Goal: Task Accomplishment & Management: Manage account settings

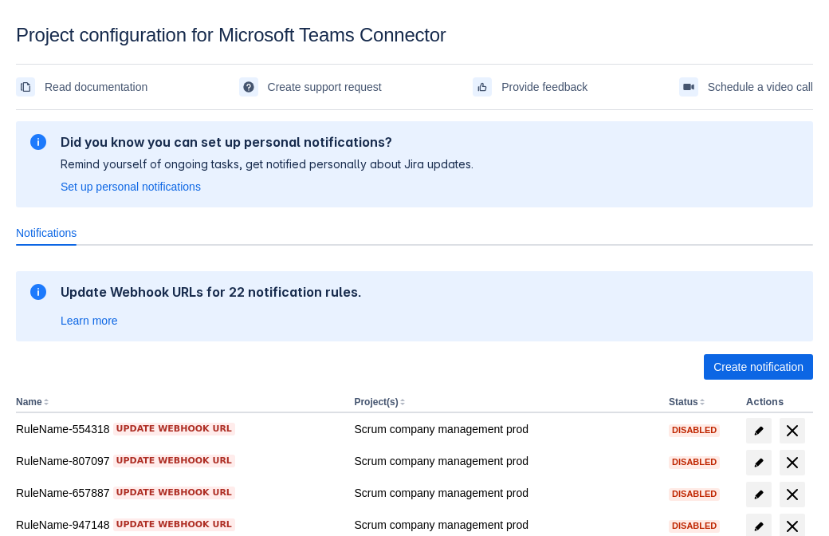
click at [758, 367] on span "Create notification" at bounding box center [759, 367] width 90 height 26
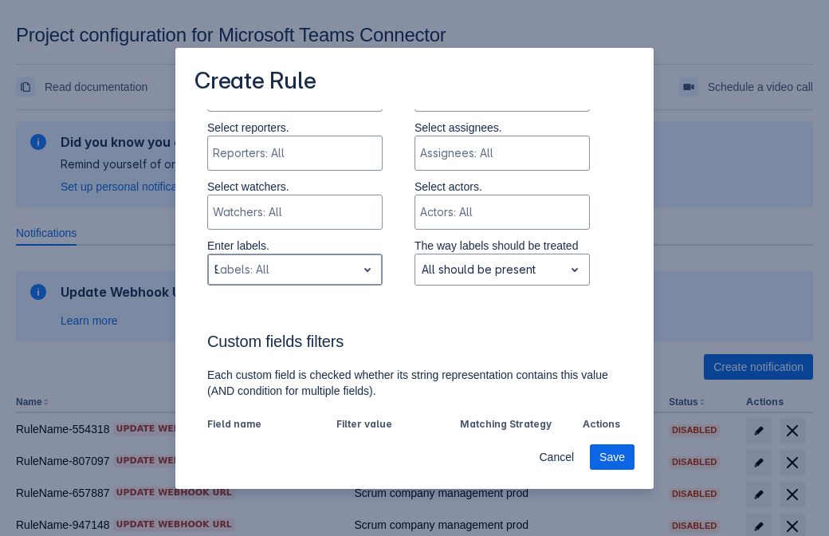
type input "929838_label"
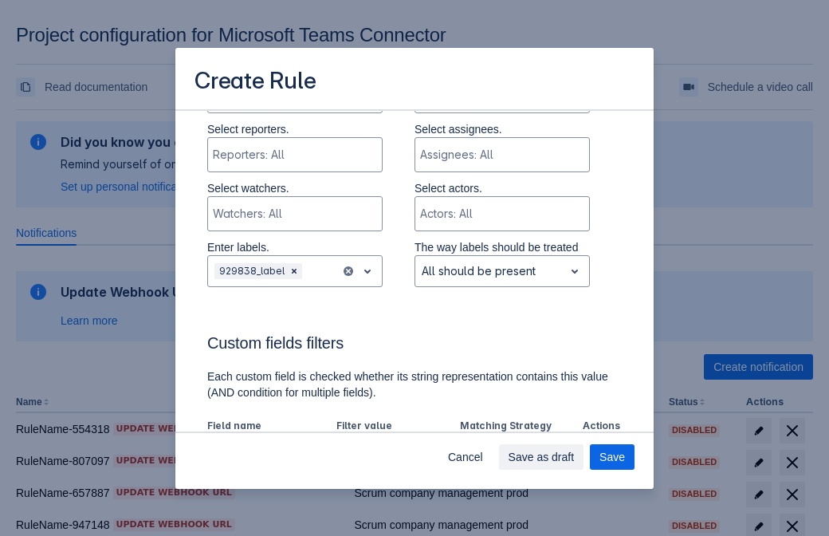
scroll to position [988, 0]
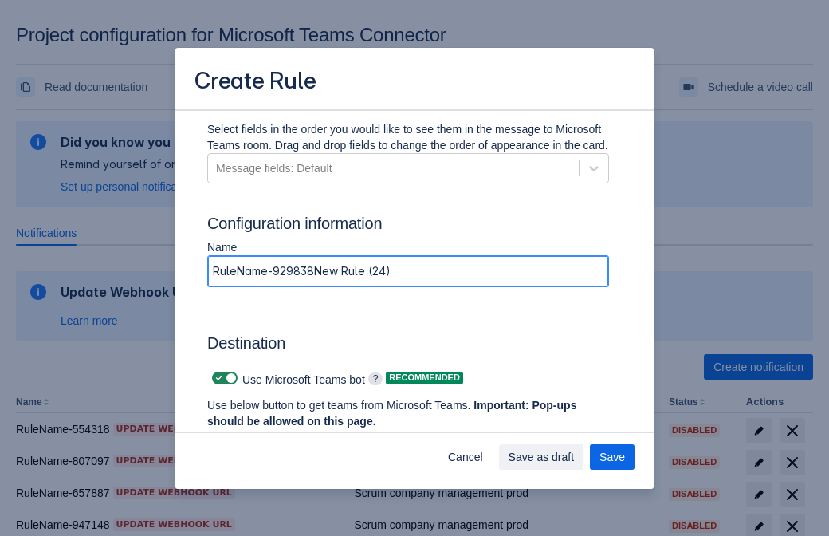
type input "RuleName-929838New Rule (24)"
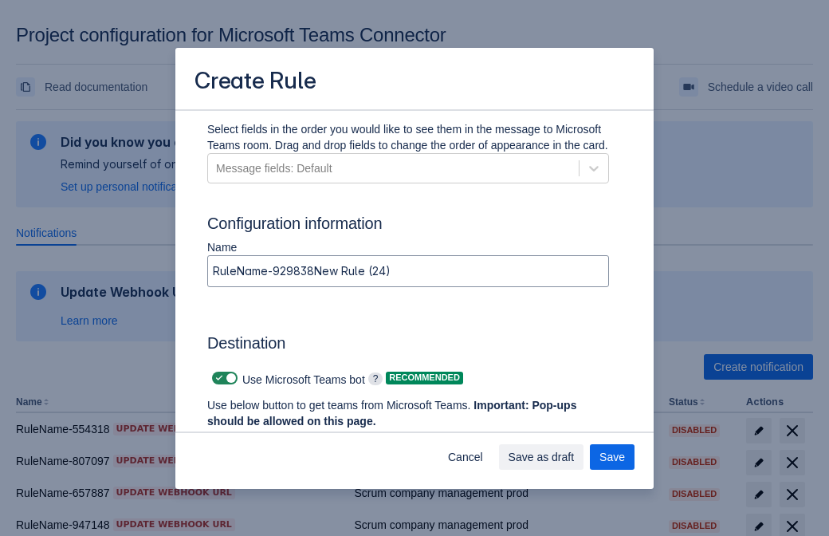
click at [217, 378] on span at bounding box center [219, 378] width 13 height 13
click at [217, 378] on input "checkbox" at bounding box center [217, 378] width 10 height 10
checkbox input "false"
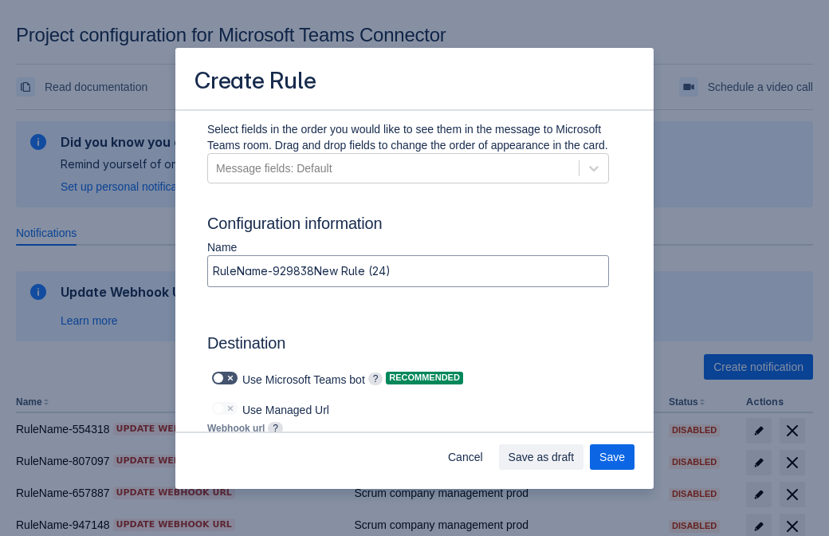
type input "https://prod-66.westus.logic.azure.com:443/workflows/8c648f5704ae4c43ad0e610244…"
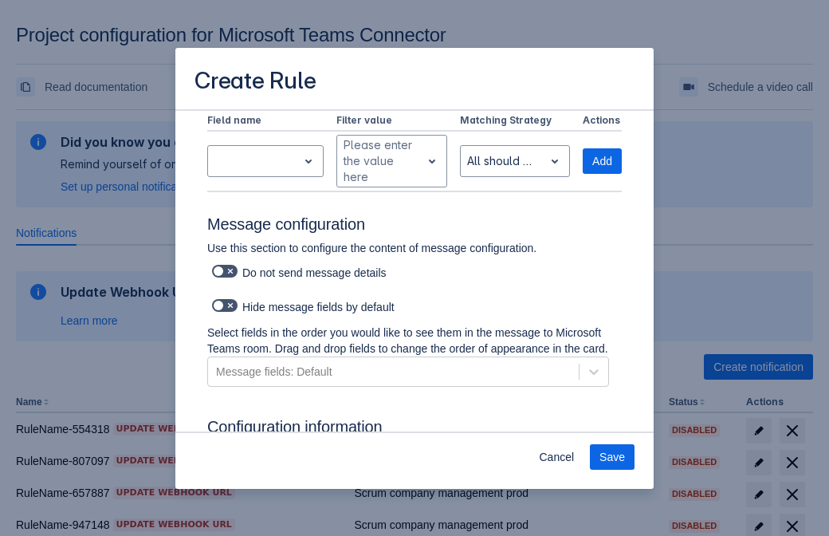
click at [612, 457] on span "Save" at bounding box center [613, 457] width 26 height 26
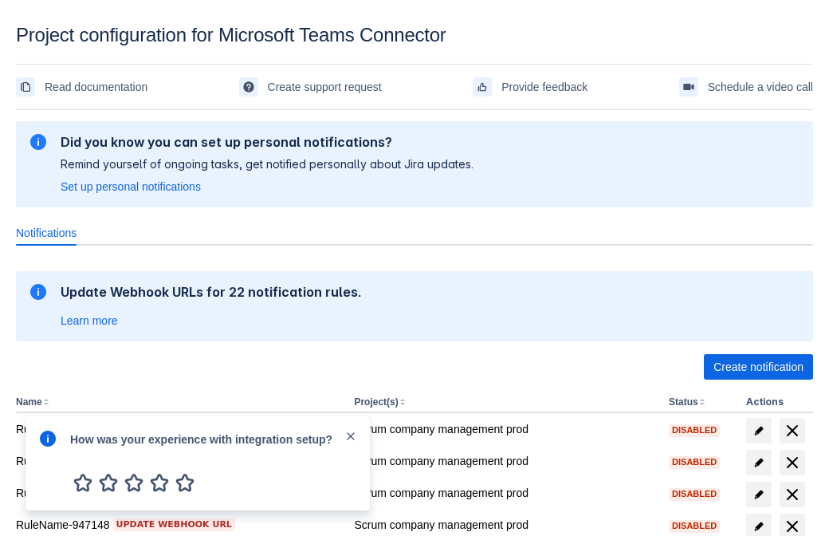
click at [52, 466] on div at bounding box center [47, 463] width 19 height 69
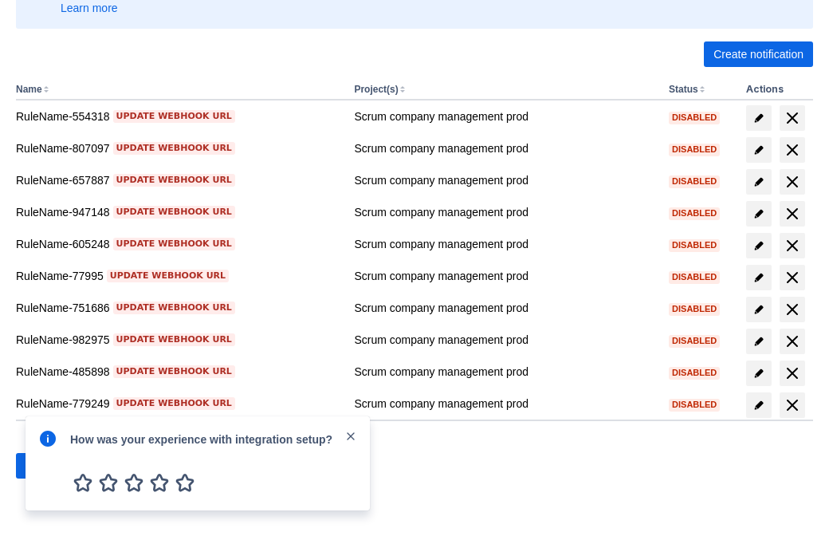
click at [52, 466] on div at bounding box center [47, 463] width 19 height 69
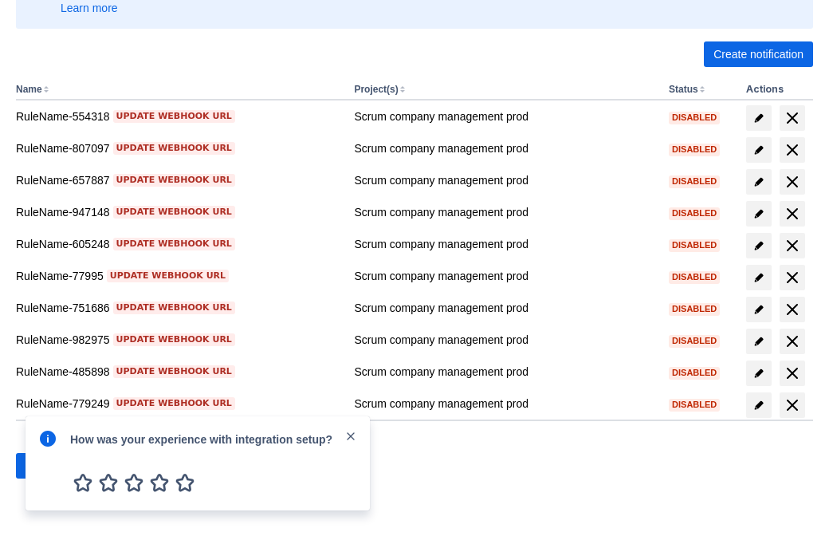
click at [52, 466] on div at bounding box center [47, 463] width 19 height 69
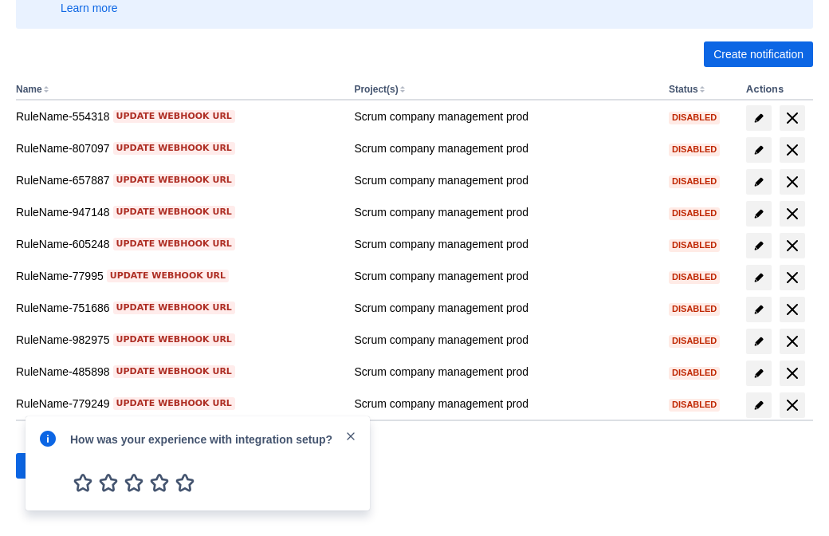
click at [52, 466] on div at bounding box center [47, 463] width 19 height 69
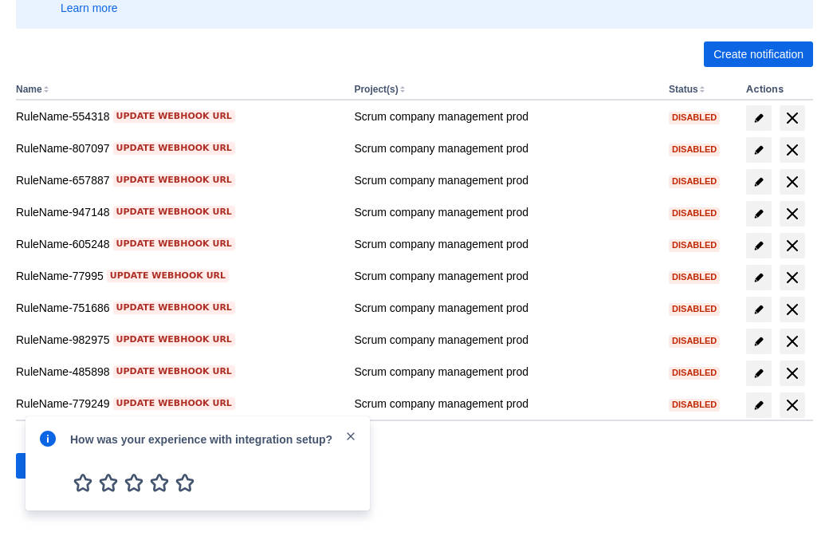
click at [52, 466] on div at bounding box center [47, 463] width 19 height 69
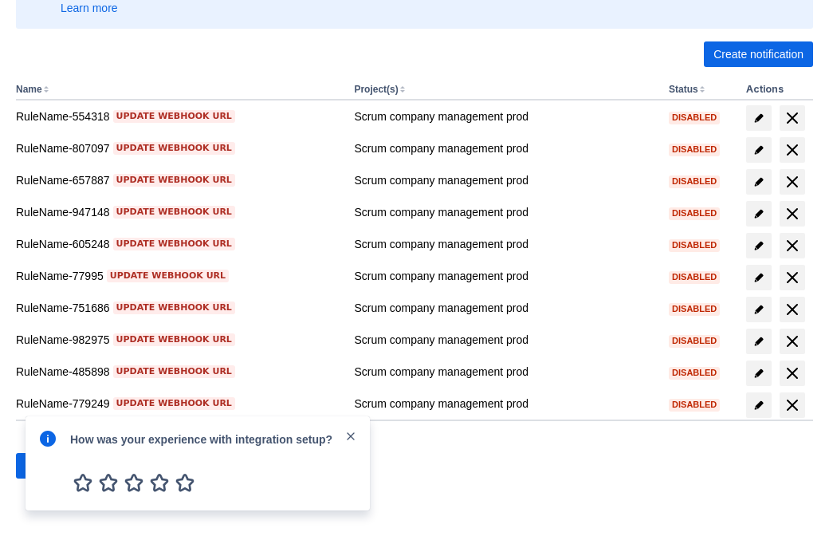
click at [52, 466] on div at bounding box center [47, 463] width 19 height 69
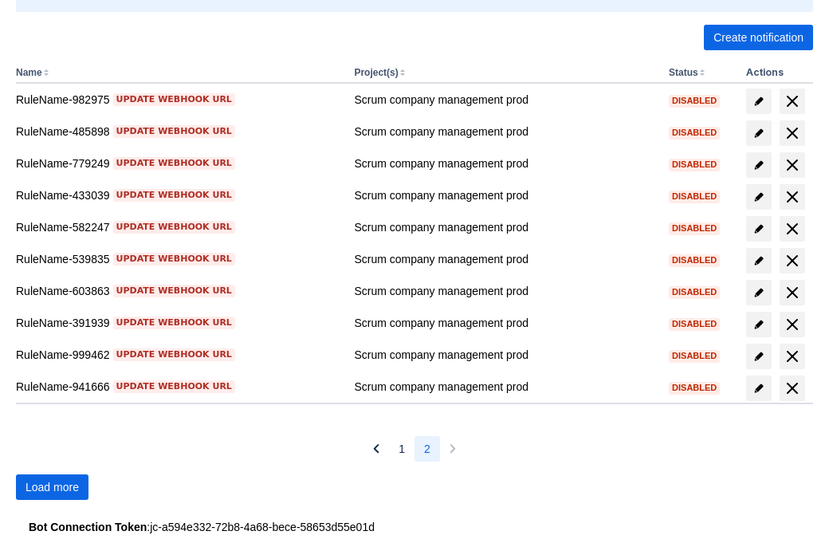
click at [52, 487] on span "Load more" at bounding box center [52, 487] width 53 height 26
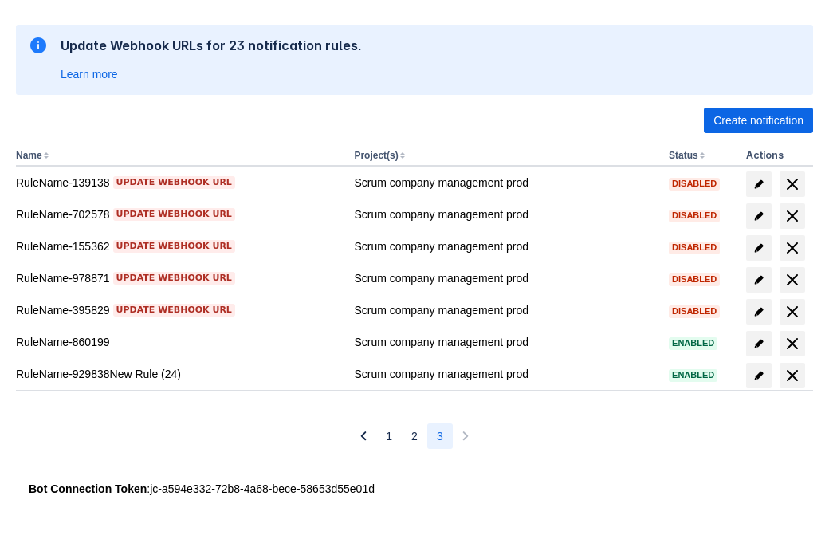
scroll to position [246, 0]
click at [792, 375] on span "delete" at bounding box center [792, 375] width 19 height 19
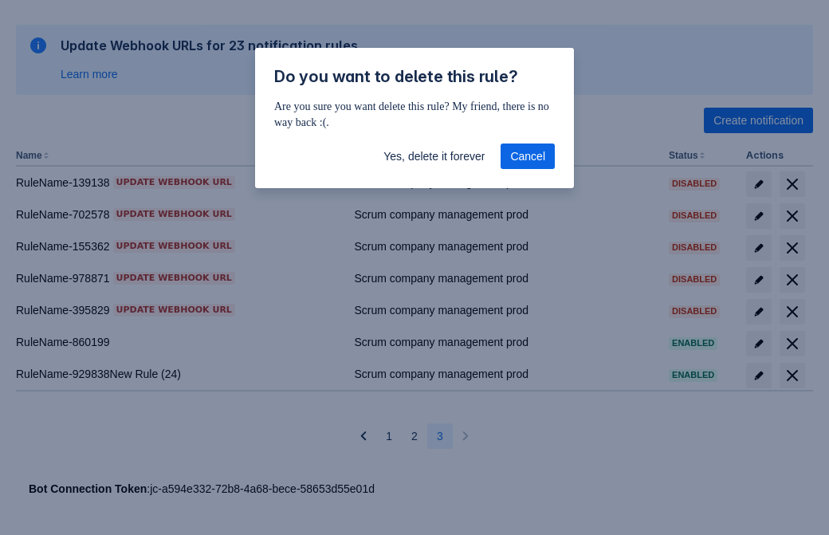
click at [434, 156] on span "Yes, delete it forever" at bounding box center [433, 157] width 101 height 26
